Goal: Task Accomplishment & Management: Use online tool/utility

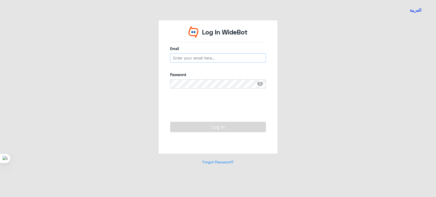
click at [219, 58] on input "email" at bounding box center [218, 57] width 96 height 9
type input "[EMAIL_ADDRESS][DOMAIN_NAME]"
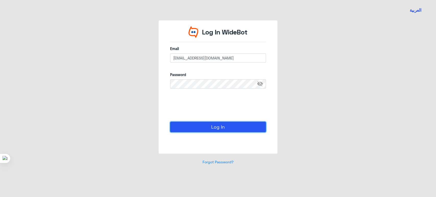
click at [185, 130] on button "Log In" at bounding box center [218, 127] width 96 height 10
click at [187, 125] on button "Log In" at bounding box center [218, 127] width 96 height 10
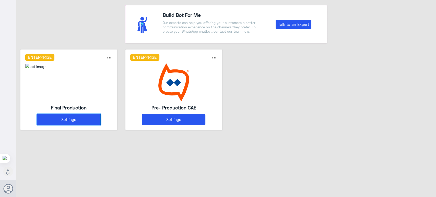
click at [83, 117] on button "Settings" at bounding box center [68, 120] width 63 height 12
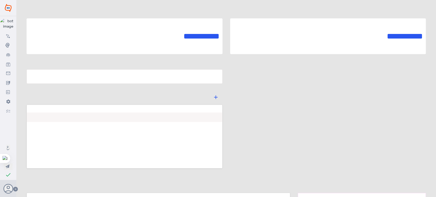
type input "Final Production"
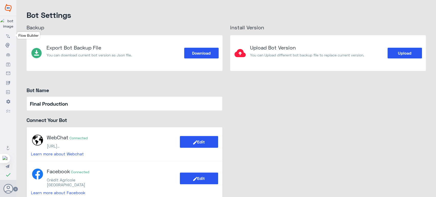
click at [8, 38] on use at bounding box center [8, 36] width 4 height 4
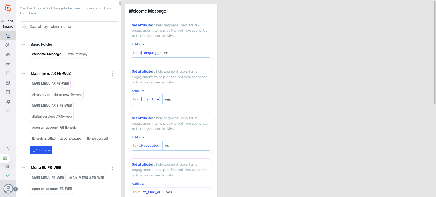
click at [57, 26] on input at bounding box center [74, 26] width 90 height 9
type input "ح"
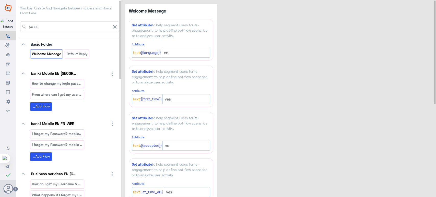
scroll to position [21, 0]
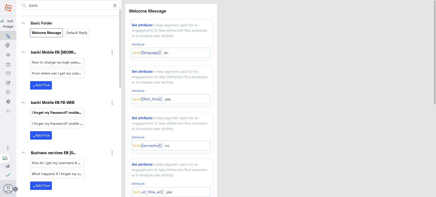
type input "pass"
click at [69, 111] on p "I forget my Password? mobile_copy_1" at bounding box center [57, 113] width 51 height 6
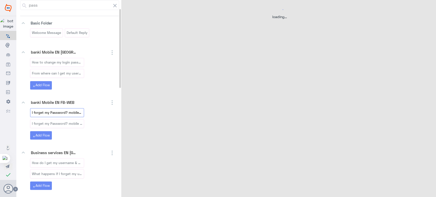
select select "3"
select select "2"
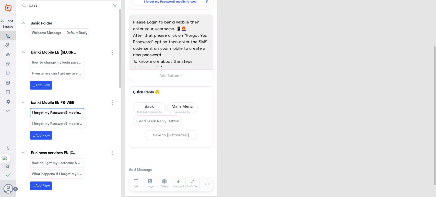
scroll to position [62, 0]
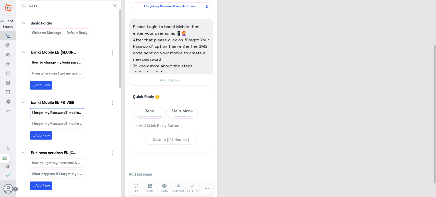
click at [75, 60] on p "How to change my login password through banki Mobi" at bounding box center [57, 63] width 51 height 6
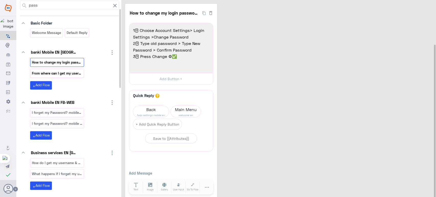
click at [75, 71] on p "From where can I get my username & Password? mobil" at bounding box center [57, 74] width 51 height 6
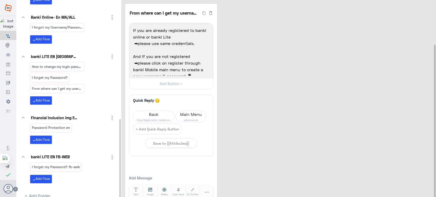
scroll to position [296, 0]
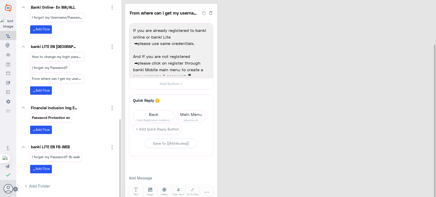
click at [58, 119] on p "Password Protection en" at bounding box center [51, 118] width 39 height 6
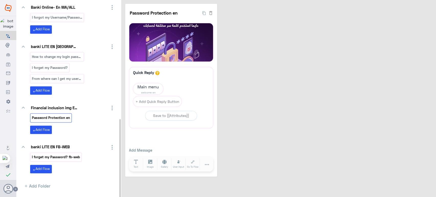
click at [63, 154] on p "I forget my Password? fb-web" at bounding box center [56, 157] width 49 height 6
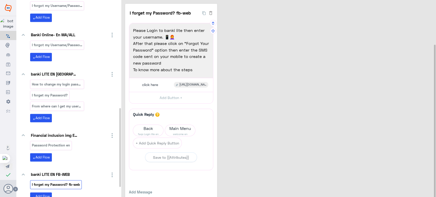
scroll to position [1, 0]
click at [149, 131] on span "Back" at bounding box center [148, 128] width 30 height 7
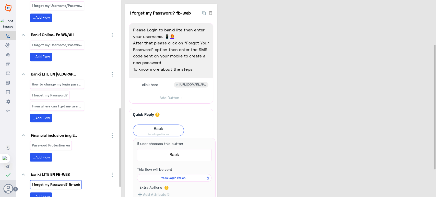
click at [258, 70] on div "I forget my Password? fb-web 22 Please Login to banki lite then enter your user…" at bounding box center [279, 150] width 309 height 292
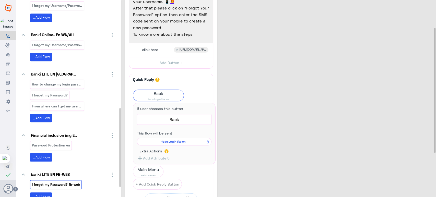
scroll to position [43, 0]
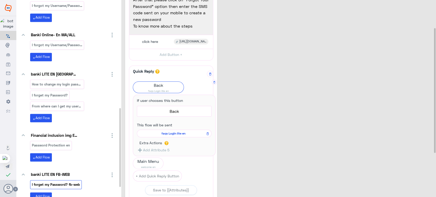
click at [182, 131] on span "faqs Login lite en" at bounding box center [173, 133] width 67 height 5
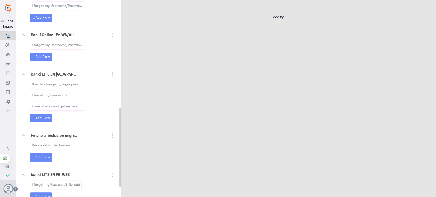
select select "3"
select select "2"
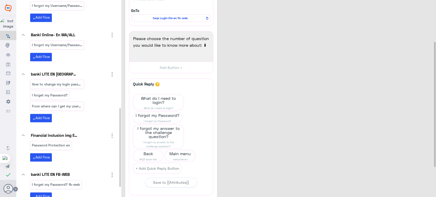
scroll to position [66, 0]
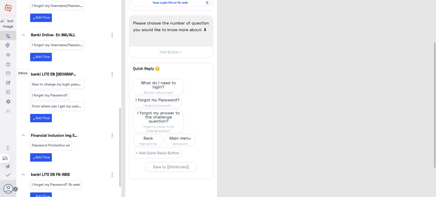
click at [9, 72] on icon at bounding box center [8, 74] width 4 height 4
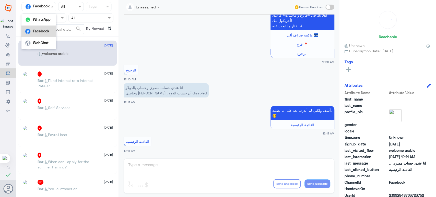
click at [38, 8] on input "text" at bounding box center [33, 7] width 18 height 6
click at [41, 42] on b "WebChat" at bounding box center [41, 42] width 16 height 4
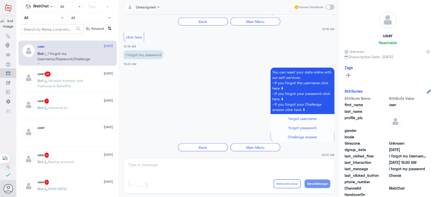
scroll to position [30, 0]
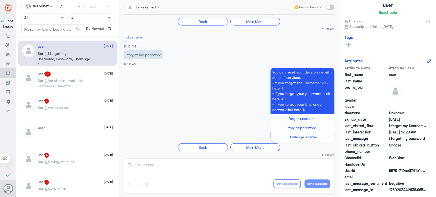
click at [397, 126] on span "I forgot my Username/Password/Challenge Answer" at bounding box center [407, 125] width 37 height 5
copy span "I forgot my Username/Password/Challenge Answer"
click at [9, 38] on use at bounding box center [8, 36] width 4 height 4
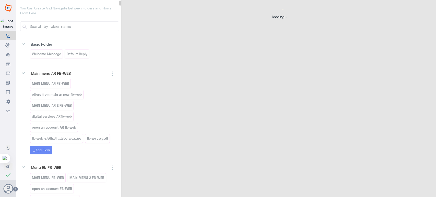
select select "3"
select select "2"
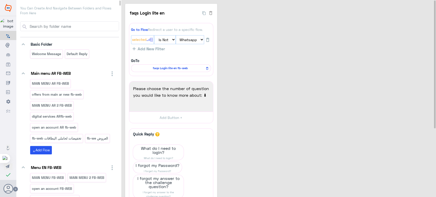
click at [54, 26] on input at bounding box center [74, 26] width 90 height 9
paste input "I forgot my Username/Password/Challenge Answer"
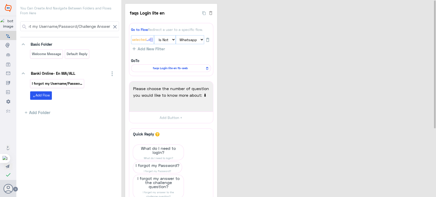
type input "I forgot my Username/Password/Challenge Answer"
click at [58, 83] on p "I forgot my Username/Password/Challenge Answer" at bounding box center [57, 84] width 51 height 6
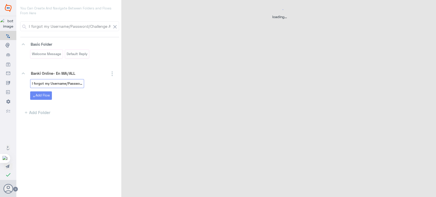
select select "3"
select select "2"
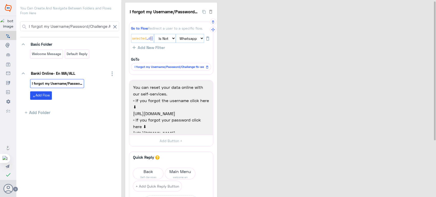
click at [183, 67] on span "I forgot my Username/Password/Challenge fb-web" at bounding box center [170, 67] width 73 height 5
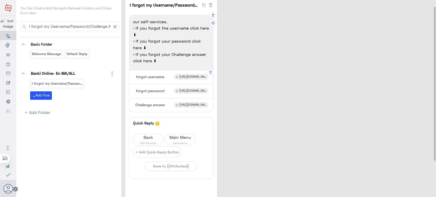
click at [161, 80] on div "forgot username [URL][DOMAIN_NAME]" at bounding box center [171, 77] width 80 height 10
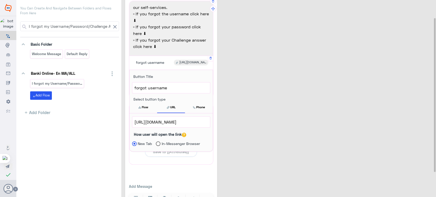
drag, startPoint x: 133, startPoint y: 121, endPoint x: 206, endPoint y: 122, distance: 72.6
click at [206, 122] on div "[URL][DOMAIN_NAME]" at bounding box center [171, 122] width 78 height 11
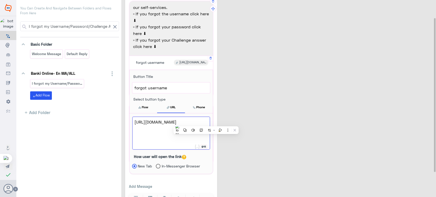
drag, startPoint x: 156, startPoint y: 142, endPoint x: 132, endPoint y: 122, distance: 31.6
click at [132, 122] on div "[URL][DOMAIN_NAME] 911 [URL][DOMAIN_NAME] How user will open the link New Tab I…" at bounding box center [171, 144] width 83 height 60
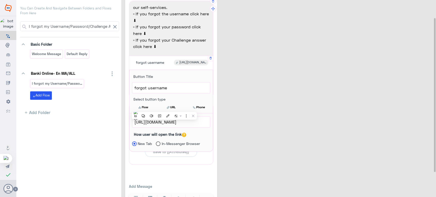
copy div "911 [URL][DOMAIN_NAME]"
click at [311, 73] on div "I forgot my Username/Password/Challenge fb-web 4 You can reset your data online…" at bounding box center [279, 98] width 309 height 232
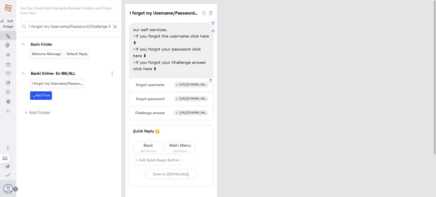
click at [158, 88] on div "forgot username [URL][DOMAIN_NAME]" at bounding box center [171, 85] width 80 height 10
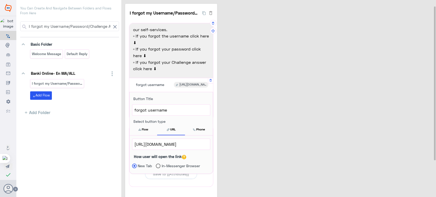
scroll to position [9, 0]
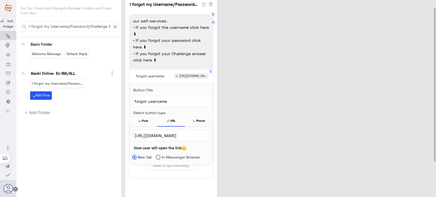
click at [166, 136] on span "[URL][DOMAIN_NAME]" at bounding box center [171, 135] width 74 height 7
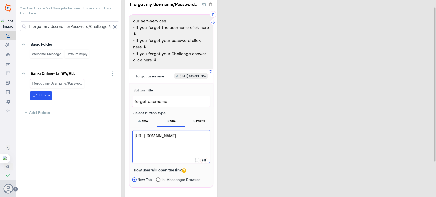
drag, startPoint x: 153, startPoint y: 156, endPoint x: 134, endPoint y: 135, distance: 28.2
click at [134, 135] on span "[URL][DOMAIN_NAME]" at bounding box center [171, 135] width 74 height 7
click at [163, 7] on input "I forgot my Username/Password/Challenge fb-web" at bounding box center [164, 4] width 71 height 10
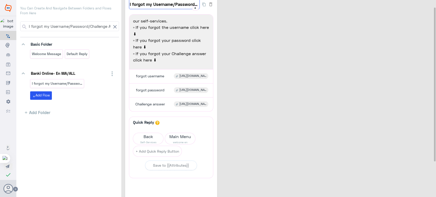
drag, startPoint x: 180, startPoint y: 4, endPoint x: 176, endPoint y: 4, distance: 3.6
click at [176, 4] on input "I forgot my Username/Password/Challenge fb-web" at bounding box center [164, 4] width 71 height 10
click at [158, 76] on span "forgot username" at bounding box center [150, 76] width 28 height 5
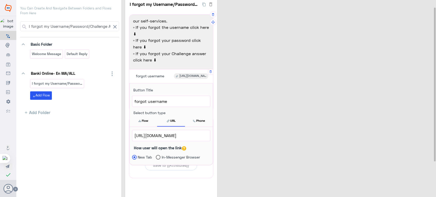
click at [170, 137] on span "[URL][DOMAIN_NAME]" at bounding box center [171, 135] width 74 height 7
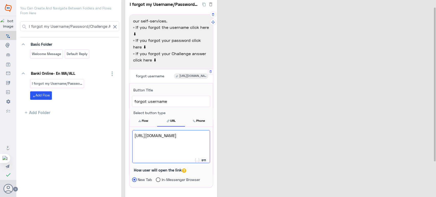
drag, startPoint x: 157, startPoint y: 155, endPoint x: 136, endPoint y: 137, distance: 27.8
click at [136, 137] on span "[URL][DOMAIN_NAME]" at bounding box center [171, 135] width 74 height 7
type textarea "h"
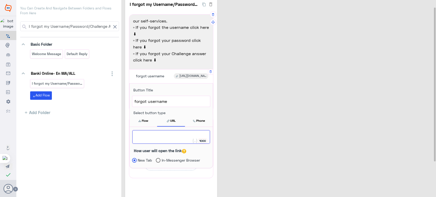
paste textarea "[URL][DOMAIN_NAME]"
type textarea "[URL][DOMAIN_NAME]"
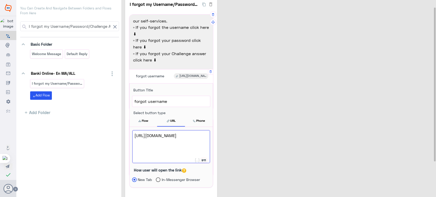
click at [232, 138] on div "I forgot my Username/Password/Challenge fb-web 4 You can reset your data online…" at bounding box center [279, 111] width 309 height 232
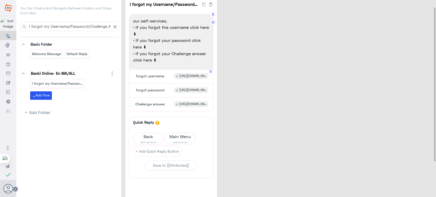
click at [164, 73] on div "forgot username" at bounding box center [150, 76] width 34 height 6
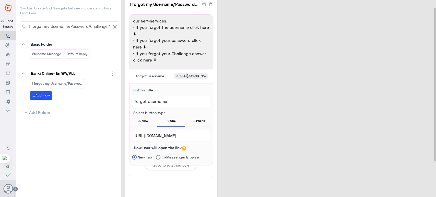
click at [170, 132] on span "[URL][DOMAIN_NAME]" at bounding box center [171, 135] width 74 height 7
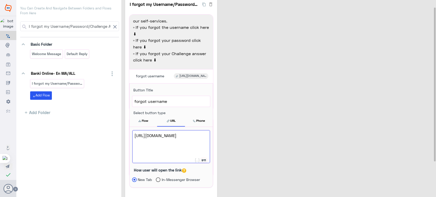
drag, startPoint x: 156, startPoint y: 154, endPoint x: 135, endPoint y: 136, distance: 28.1
click at [135, 136] on span "[URL][DOMAIN_NAME]" at bounding box center [171, 135] width 74 height 7
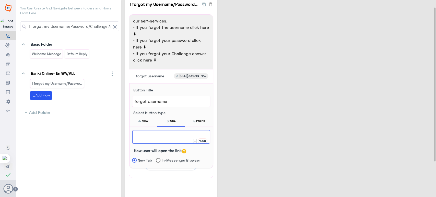
paste textarea "[URL][DOMAIN_NAME]"
type textarea "[URL][DOMAIN_NAME]"
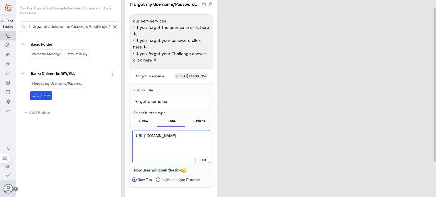
click at [239, 145] on div "I forgot my Username/Password/Challenge fb-web 4 You can reset your data online…" at bounding box center [279, 111] width 309 height 232
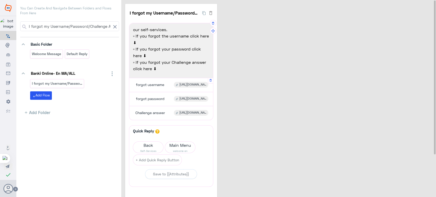
click at [169, 81] on div "forgot username [URL][DOMAIN_NAME]" at bounding box center [171, 85] width 80 height 10
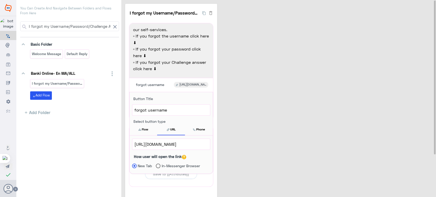
click at [239, 104] on div "I forgot my Username/Password/Challenge fb-web 4 You can reset your data online…" at bounding box center [279, 120] width 309 height 232
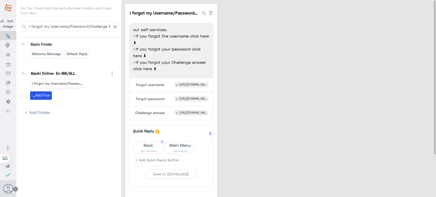
click at [143, 143] on span "Back" at bounding box center [148, 145] width 30 height 7
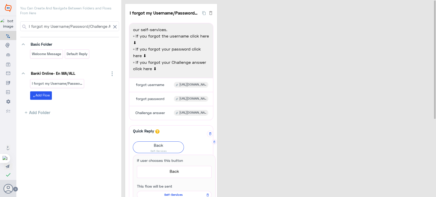
scroll to position [43, 0]
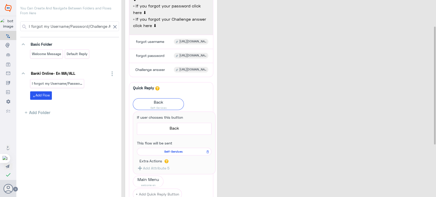
click at [249, 91] on div "I forgot my Username/Password/Challenge fb-web 4 You can reset your data online…" at bounding box center [279, 115] width 309 height 309
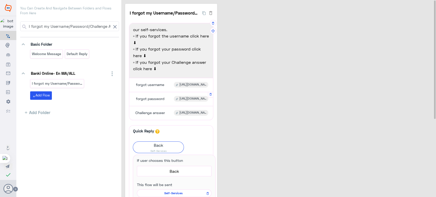
click at [166, 102] on div "forgot password" at bounding box center [150, 99] width 34 height 6
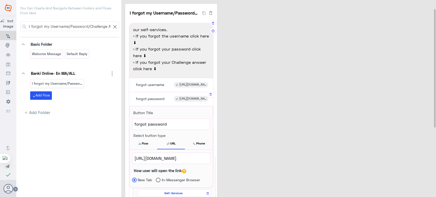
scroll to position [25, 0]
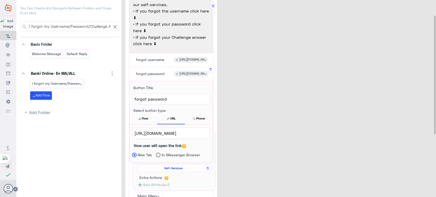
click at [177, 131] on span "[URL][DOMAIN_NAME]" at bounding box center [171, 133] width 74 height 7
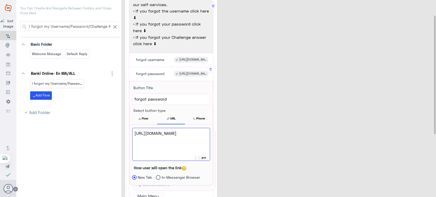
drag, startPoint x: 155, startPoint y: 153, endPoint x: 134, endPoint y: 139, distance: 25.6
click at [134, 137] on span "[URL][DOMAIN_NAME]" at bounding box center [171, 133] width 74 height 7
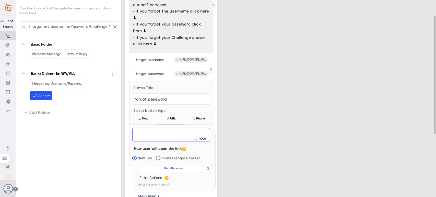
paste textarea "[URL][DOMAIN_NAME]"
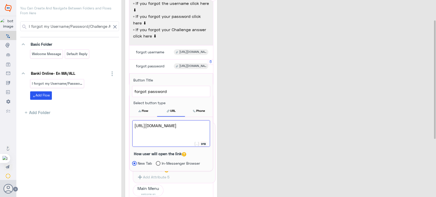
scroll to position [33, 0]
click at [236, 116] on div "I forgot my Username/Password/Challenge fb-web 4 You can reset your data online…" at bounding box center [279, 125] width 309 height 308
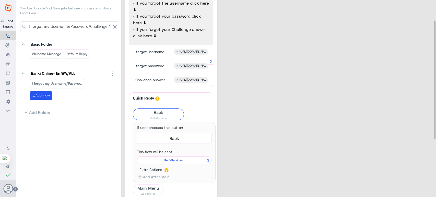
click at [172, 68] on div "forgot password [URL][DOMAIN_NAME]" at bounding box center [171, 66] width 80 height 10
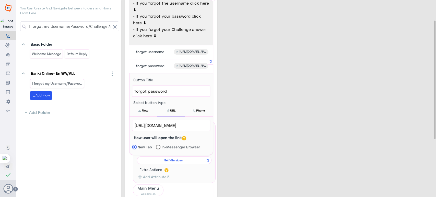
click at [181, 128] on span "[URL][DOMAIN_NAME]" at bounding box center [171, 125] width 74 height 7
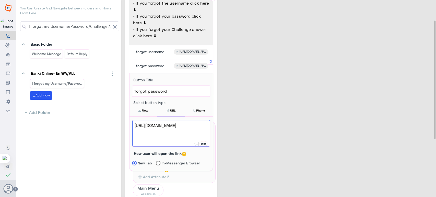
click at [177, 129] on span "[URL][DOMAIN_NAME]" at bounding box center [171, 125] width 74 height 7
click at [259, 106] on div "I forgot my Username/Password/Challenge fb-web 4 You can reset your data online…" at bounding box center [279, 125] width 309 height 308
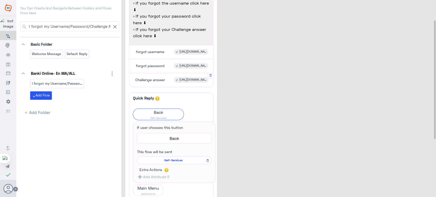
click at [171, 83] on div "Challenge answer [URL][DOMAIN_NAME]" at bounding box center [171, 80] width 80 height 10
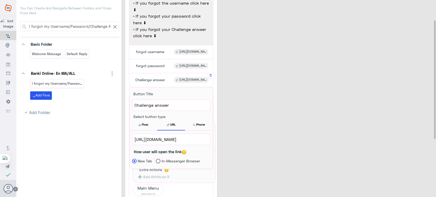
click at [181, 139] on span "[URL][DOMAIN_NAME]" at bounding box center [171, 139] width 74 height 7
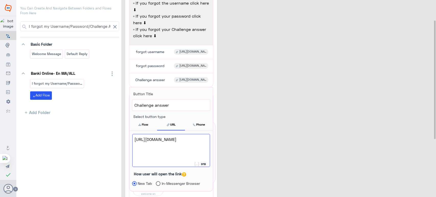
click at [224, 116] on div "I forgot my Username/Password/Challenge fb-web 4 You can reset your data online…" at bounding box center [279, 125] width 309 height 308
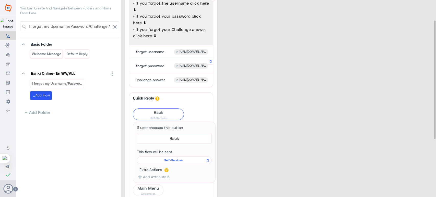
click at [165, 68] on div "forgot password" at bounding box center [150, 66] width 34 height 6
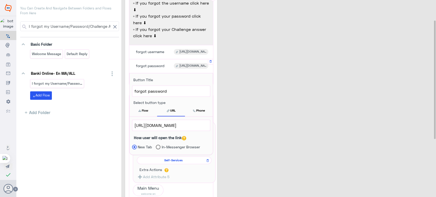
click at [181, 126] on span "[URL][DOMAIN_NAME]" at bounding box center [171, 125] width 74 height 7
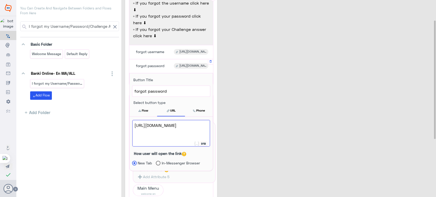
click at [183, 129] on span "[URL][DOMAIN_NAME]" at bounding box center [171, 125] width 74 height 7
drag, startPoint x: 183, startPoint y: 136, endPoint x: 145, endPoint y: 125, distance: 39.8
click at [145, 125] on span "[URL][DOMAIN_NAME]" at bounding box center [171, 125] width 74 height 7
type textarea "h"
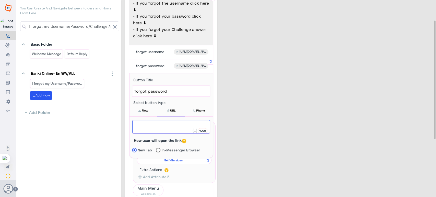
paste textarea "[URL][DOMAIN_NAME]"
type textarea "[URL][DOMAIN_NAME]"
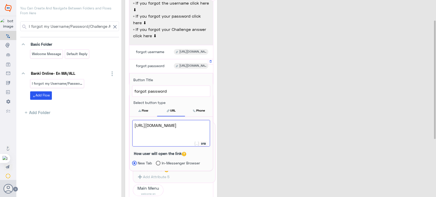
click at [173, 161] on label "In-Messenger Browser" at bounding box center [178, 163] width 44 height 5
click at [200, 163] on input "In-Messenger Browser" at bounding box center [200, 163] width 0 height 0
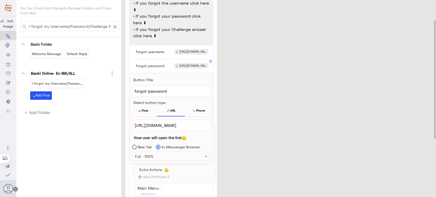
click at [148, 146] on label "New Tab" at bounding box center [142, 146] width 20 height 5
click at [152, 147] on input "New Tab" at bounding box center [152, 147] width 0 height 0
click at [241, 109] on div "I forgot my Username/Password/Challenge fb-web 4 You can reset your data online…" at bounding box center [279, 125] width 309 height 308
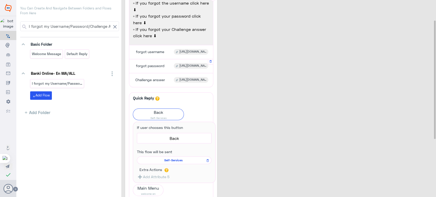
scroll to position [29, 0]
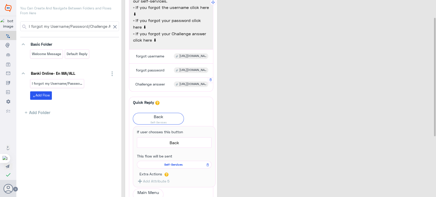
click at [163, 81] on div "Challenge answer [URL][DOMAIN_NAME]" at bounding box center [171, 85] width 80 height 10
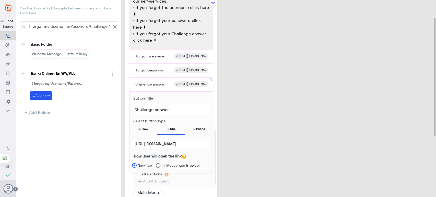
click at [176, 145] on span "[URL][DOMAIN_NAME]" at bounding box center [171, 144] width 74 height 7
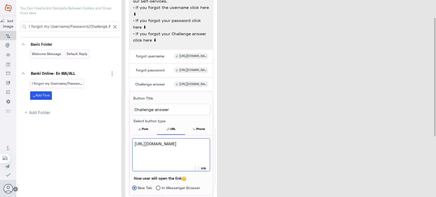
click at [228, 110] on div "I forgot my Username/Password/Challenge fb-web 4 You can reset your data online…" at bounding box center [279, 129] width 309 height 308
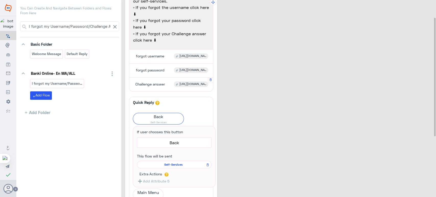
click at [172, 82] on div "Challenge answer [URL][DOMAIN_NAME]" at bounding box center [171, 85] width 80 height 10
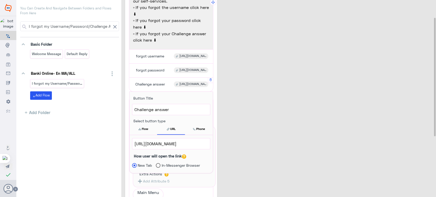
click at [193, 148] on div "[URL][DOMAIN_NAME]" at bounding box center [171, 144] width 78 height 11
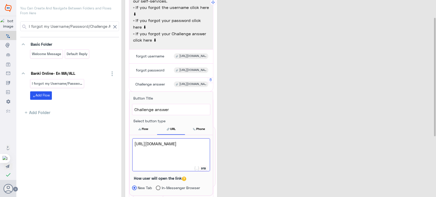
scroll to position [0, 0]
drag, startPoint x: 209, startPoint y: 155, endPoint x: 138, endPoint y: 143, distance: 72.0
click at [138, 143] on div "[URL][DOMAIN_NAME]" at bounding box center [171, 155] width 78 height 33
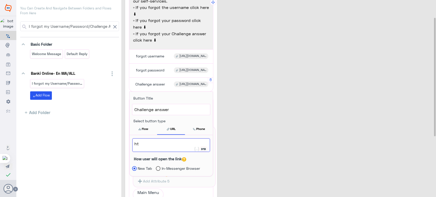
type textarea "h"
paste textarea "[URL][DOMAIN_NAME]"
type textarea "[URL][DOMAIN_NAME]"
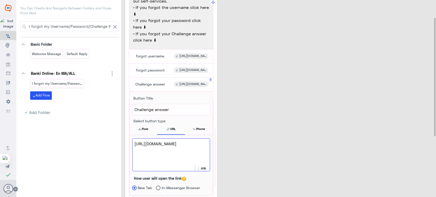
click at [290, 152] on div "I forgot my Username/Password/Challenge fb-web 4 You can reset your data online…" at bounding box center [279, 129] width 309 height 308
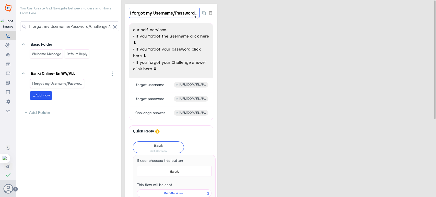
click at [157, 17] on input "I forgot my Username/Password/Challenge fb-web" at bounding box center [164, 13] width 71 height 10
click at [8, 166] on use "button" at bounding box center [7, 167] width 4 height 4
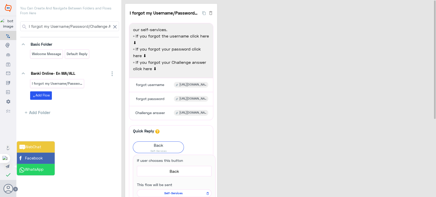
click at [35, 160] on span "Facebook" at bounding box center [30, 158] width 23 height 5
